Goal: Book appointment/travel/reservation

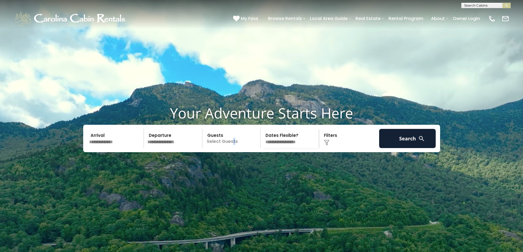
click at [234, 148] on p "Select Guests" at bounding box center [232, 138] width 57 height 19
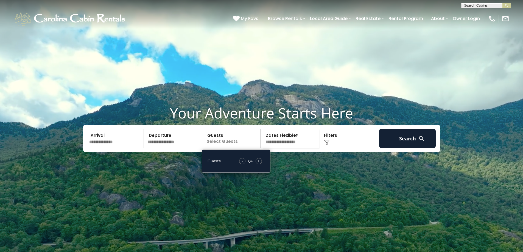
click at [257, 164] on div "+" at bounding box center [259, 161] width 6 height 6
click at [333, 152] on div "Arrival Departure Guests 2+ Guests - 2 + +" at bounding box center [261, 138] width 357 height 27
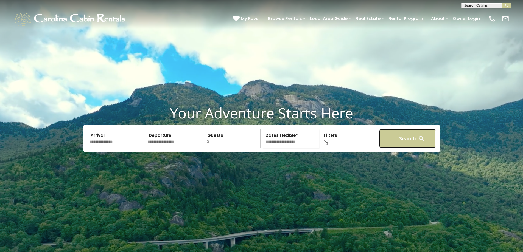
click at [404, 148] on button "Search" at bounding box center [407, 138] width 57 height 19
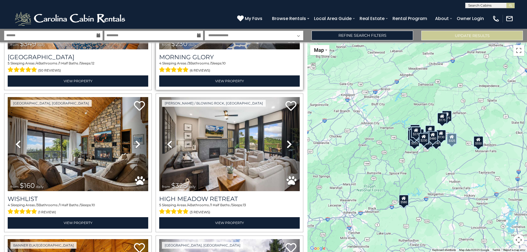
scroll to position [1043, 0]
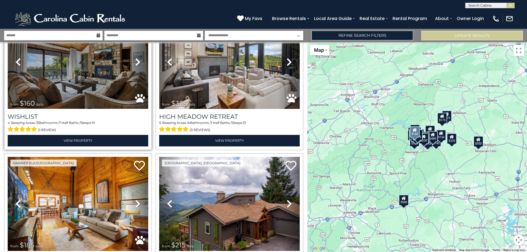
click at [57, 92] on img at bounding box center [78, 62] width 141 height 94
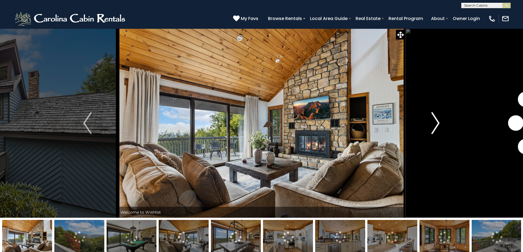
click at [435, 119] on img "Next" at bounding box center [435, 123] width 8 height 22
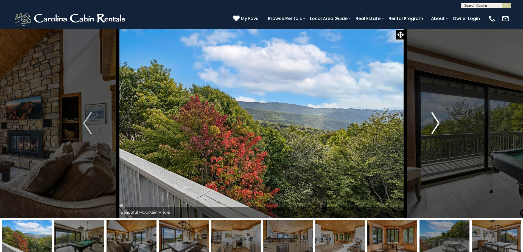
click at [435, 119] on img "Next" at bounding box center [435, 123] width 8 height 22
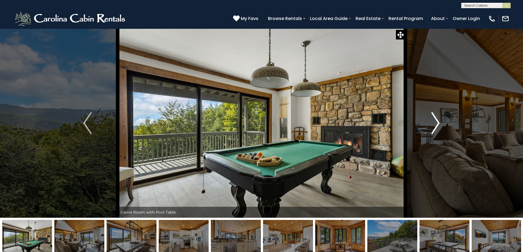
click at [435, 119] on img "Next" at bounding box center [435, 123] width 8 height 22
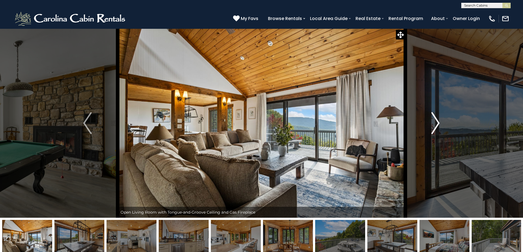
click at [434, 119] on img "Next" at bounding box center [435, 123] width 8 height 22
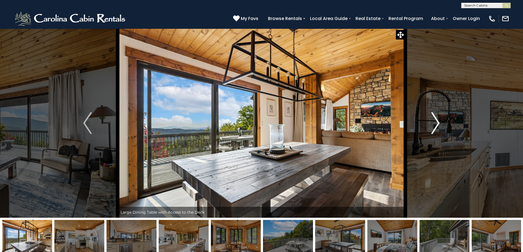
click at [434, 119] on img "Next" at bounding box center [435, 123] width 8 height 22
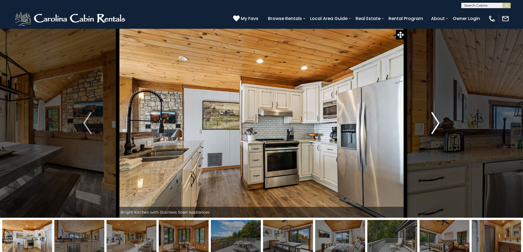
click at [434, 119] on img "Next" at bounding box center [435, 123] width 8 height 22
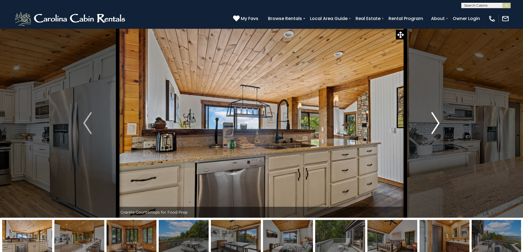
click at [434, 119] on img "Next" at bounding box center [435, 123] width 8 height 22
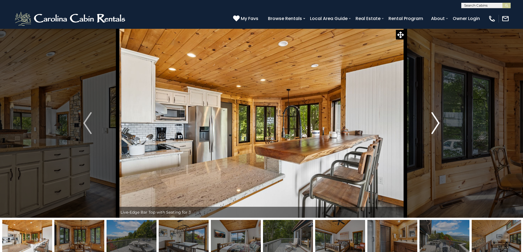
click at [434, 119] on img "Next" at bounding box center [435, 123] width 8 height 22
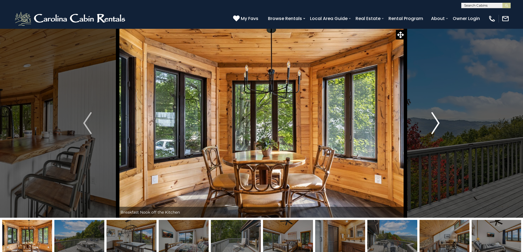
click at [434, 119] on img "Next" at bounding box center [435, 123] width 8 height 22
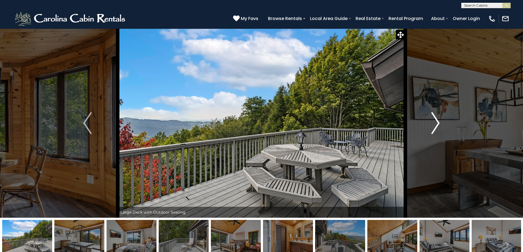
click at [433, 119] on img "Next" at bounding box center [435, 123] width 8 height 22
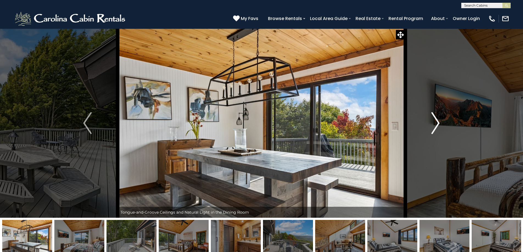
click at [433, 119] on img "Next" at bounding box center [435, 123] width 8 height 22
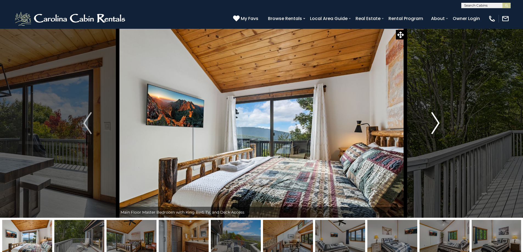
click at [433, 119] on img "Next" at bounding box center [435, 123] width 8 height 22
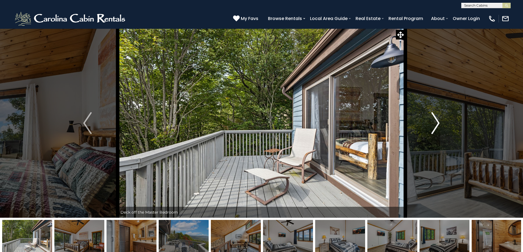
click at [437, 121] on img "Next" at bounding box center [435, 123] width 8 height 22
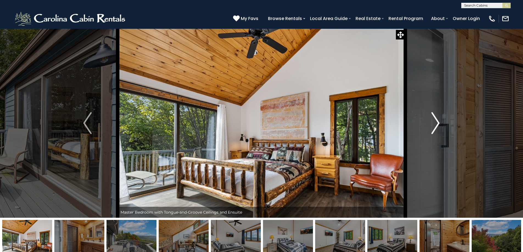
click at [437, 120] on img "Next" at bounding box center [435, 123] width 8 height 22
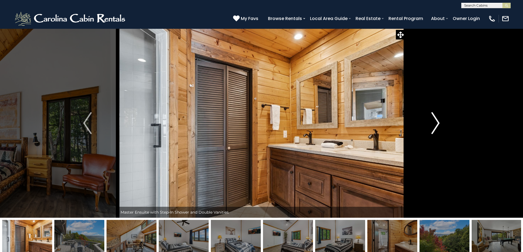
click at [437, 120] on img "Next" at bounding box center [435, 123] width 8 height 22
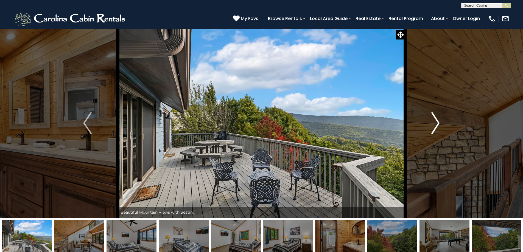
click at [437, 120] on img "Next" at bounding box center [435, 123] width 8 height 22
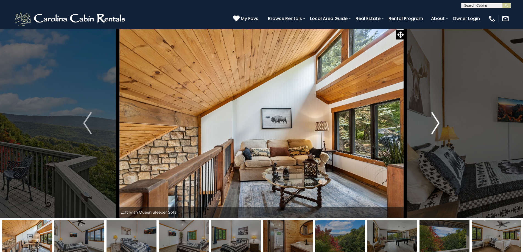
click at [437, 120] on img "Next" at bounding box center [435, 123] width 8 height 22
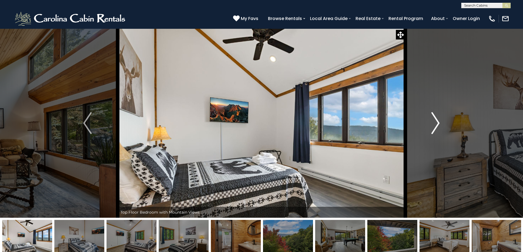
click at [437, 120] on img "Next" at bounding box center [435, 123] width 8 height 22
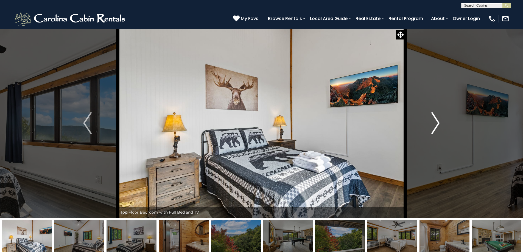
click at [437, 120] on img "Next" at bounding box center [435, 123] width 8 height 22
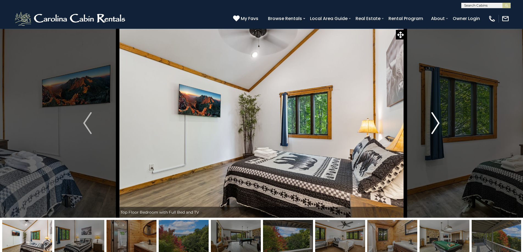
click at [437, 120] on img "Next" at bounding box center [435, 123] width 8 height 22
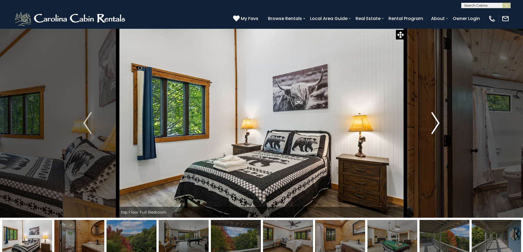
click at [437, 120] on img "Next" at bounding box center [435, 123] width 8 height 22
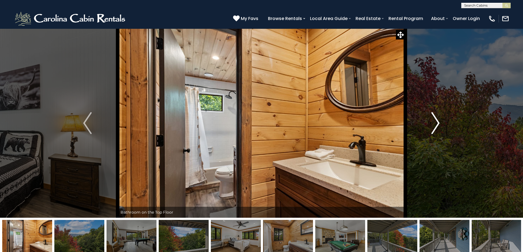
click at [437, 120] on img "Next" at bounding box center [435, 123] width 8 height 22
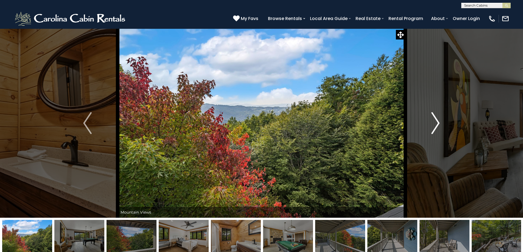
click at [437, 120] on img "Next" at bounding box center [435, 123] width 8 height 22
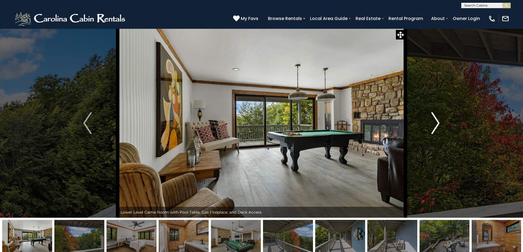
click at [437, 120] on img "Next" at bounding box center [435, 123] width 8 height 22
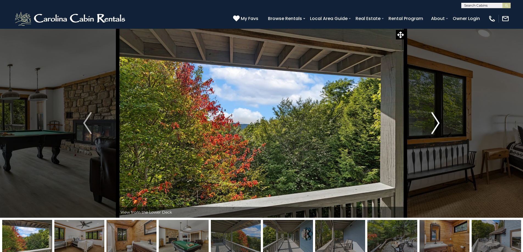
click at [437, 120] on img "Next" at bounding box center [435, 123] width 8 height 22
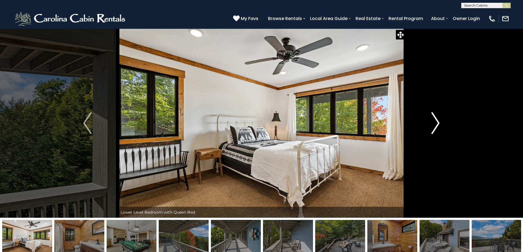
click at [437, 120] on img "Next" at bounding box center [435, 123] width 8 height 22
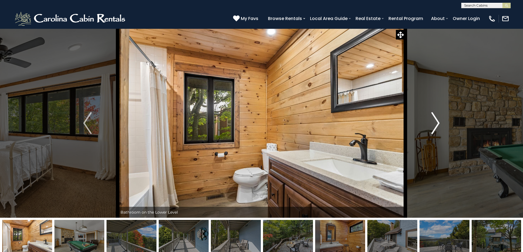
click at [437, 120] on img "Next" at bounding box center [435, 123] width 8 height 22
